Goal: Task Accomplishment & Management: Use online tool/utility

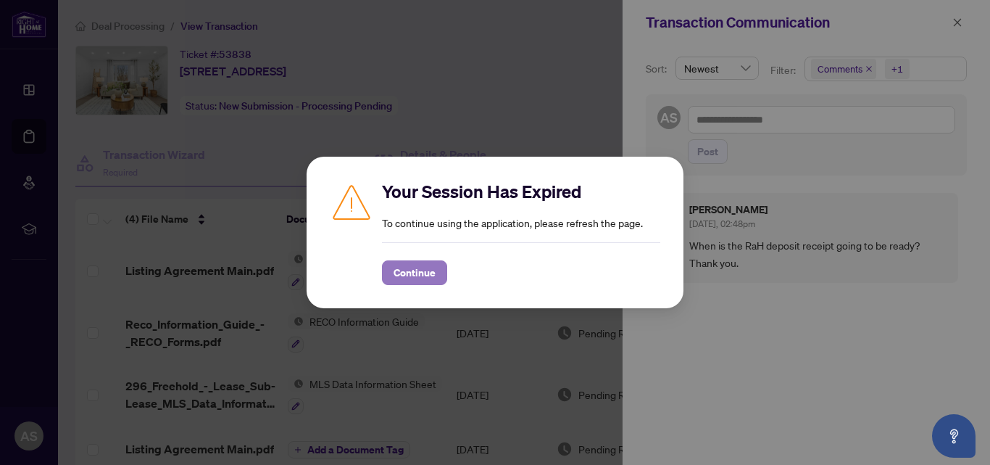
click at [408, 276] on span "Continue" at bounding box center [415, 272] width 42 height 23
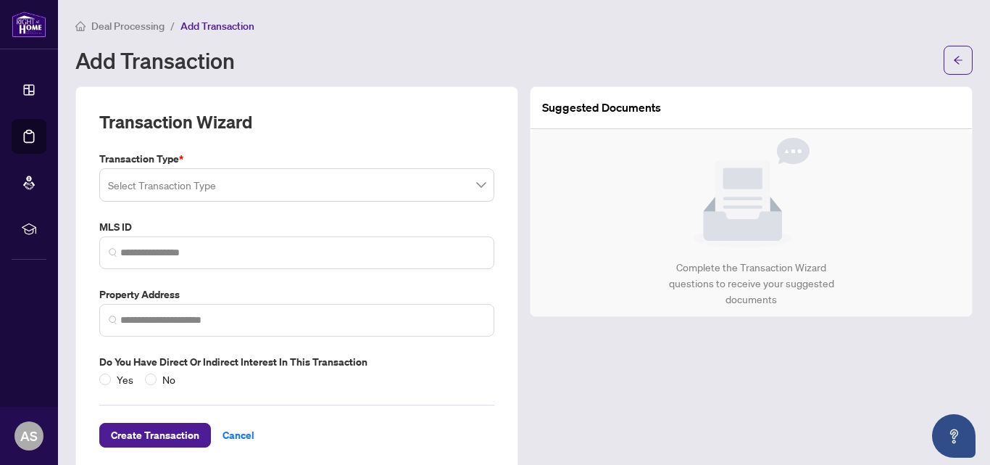
click at [158, 31] on span "Deal Processing" at bounding box center [127, 26] width 73 height 13
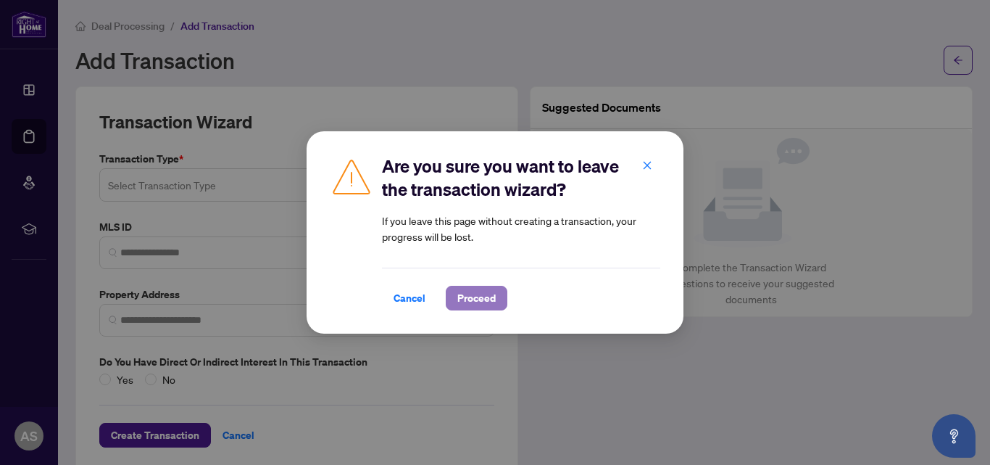
click at [473, 298] on span "Proceed" at bounding box center [476, 297] width 38 height 23
